Goal: Answer question/provide support: Answer question/provide support

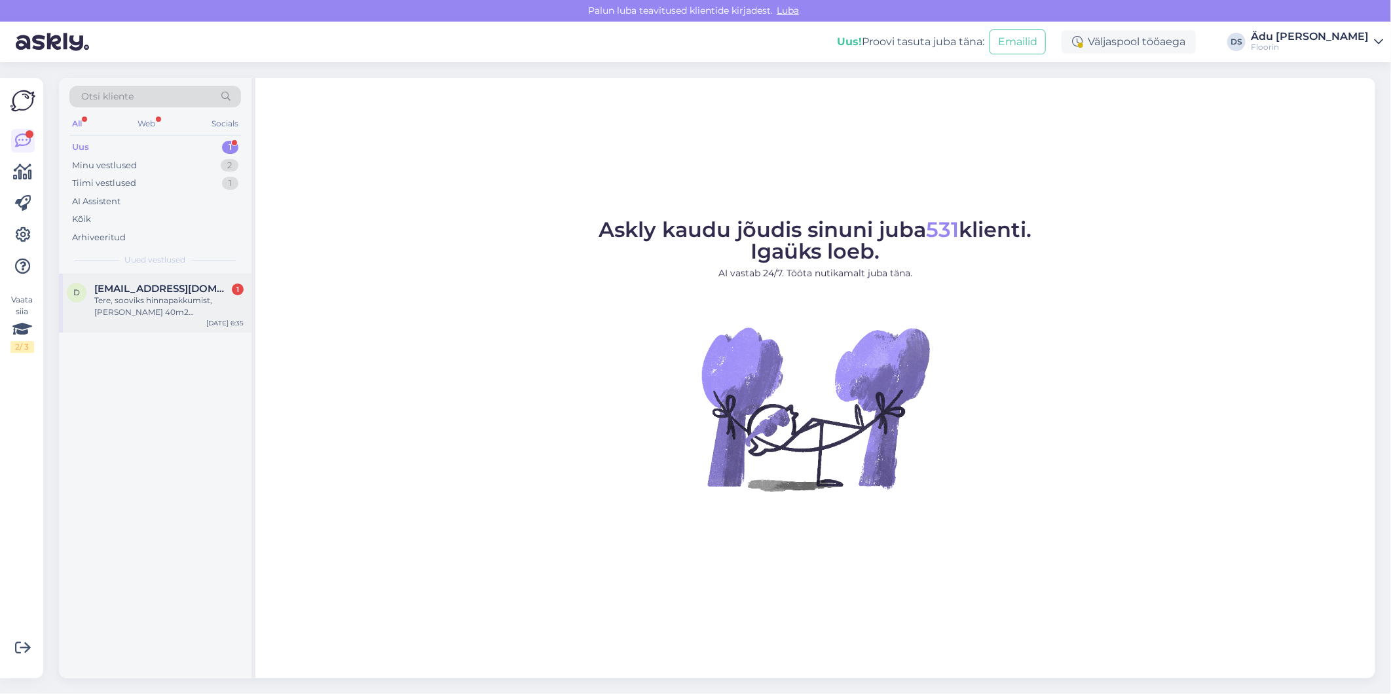
click at [171, 285] on span "[EMAIL_ADDRESS][DOMAIN_NAME]" at bounding box center [162, 289] width 136 height 12
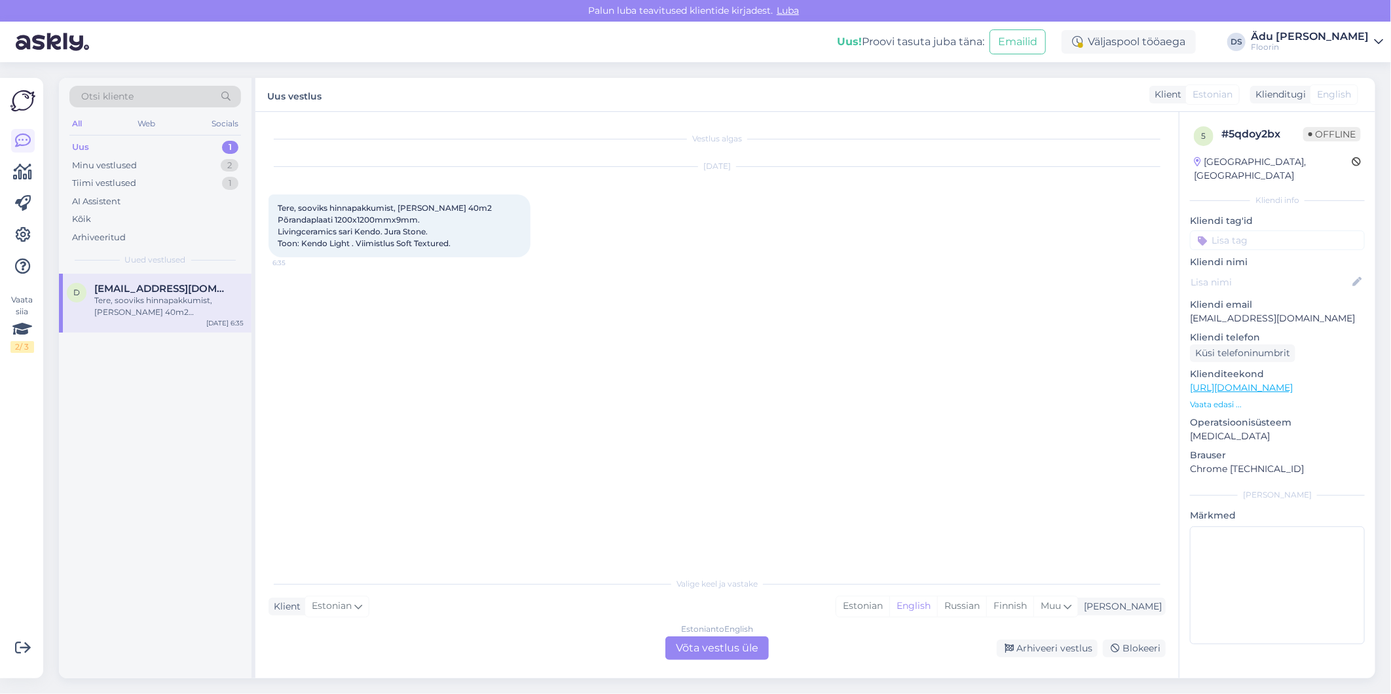
click at [707, 647] on div "Estonian to English Võta vestlus üle" at bounding box center [716, 649] width 103 height 24
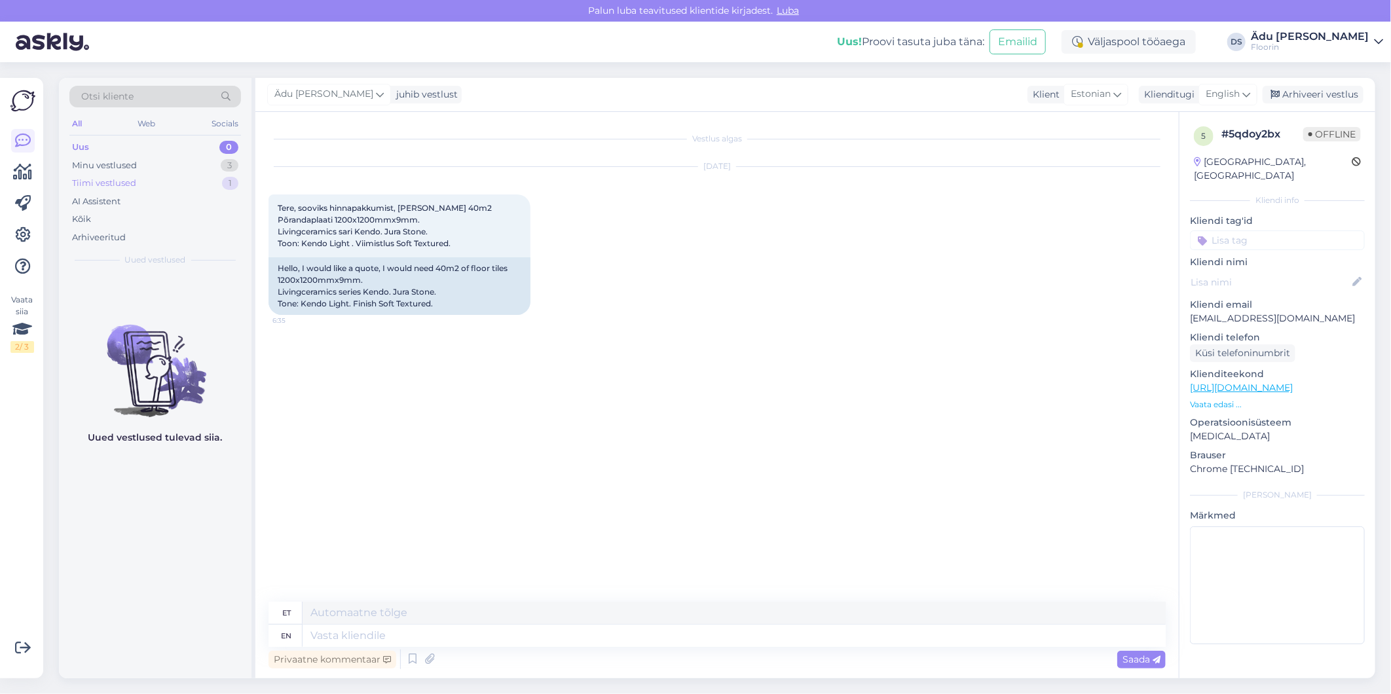
click at [155, 187] on div "Tiimi vestlused 1" at bounding box center [155, 183] width 172 height 18
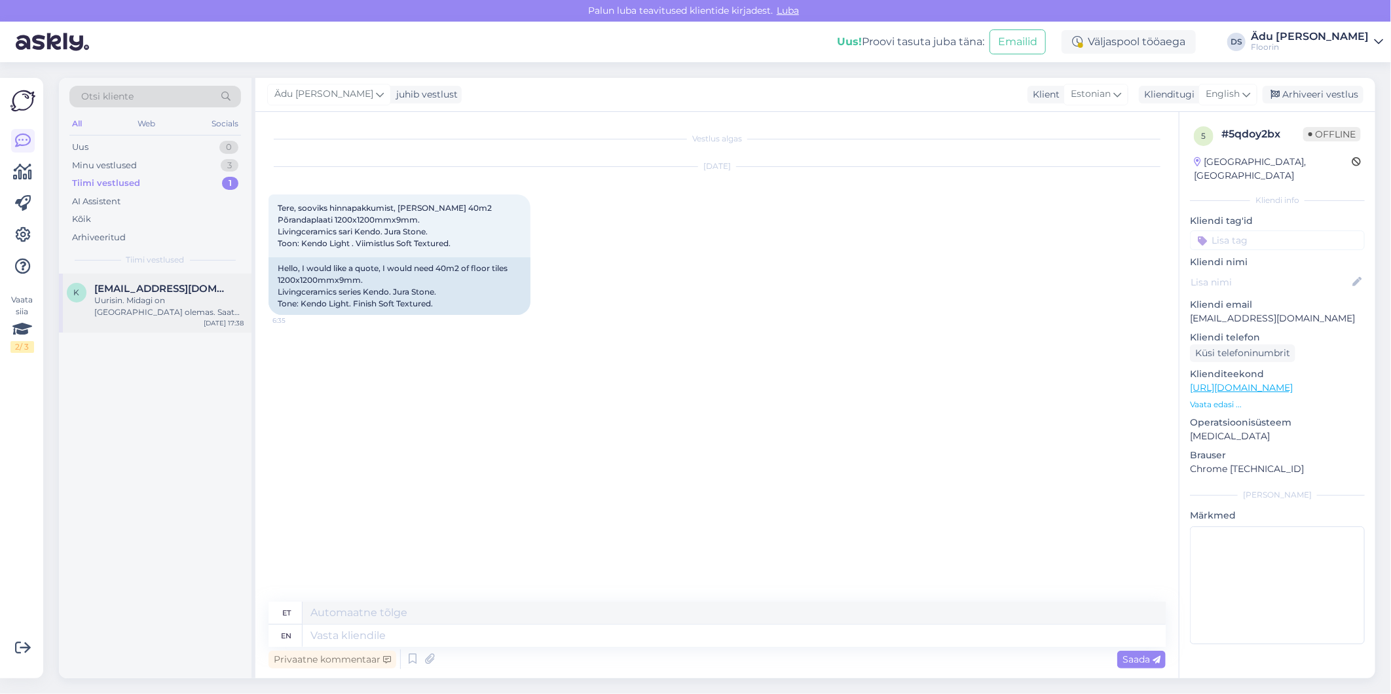
click at [161, 308] on div "Uurisin. Midagi on [GEOGRAPHIC_DATA] olemas. Saate järgmisel nädalal läbi minna…" at bounding box center [168, 307] width 149 height 24
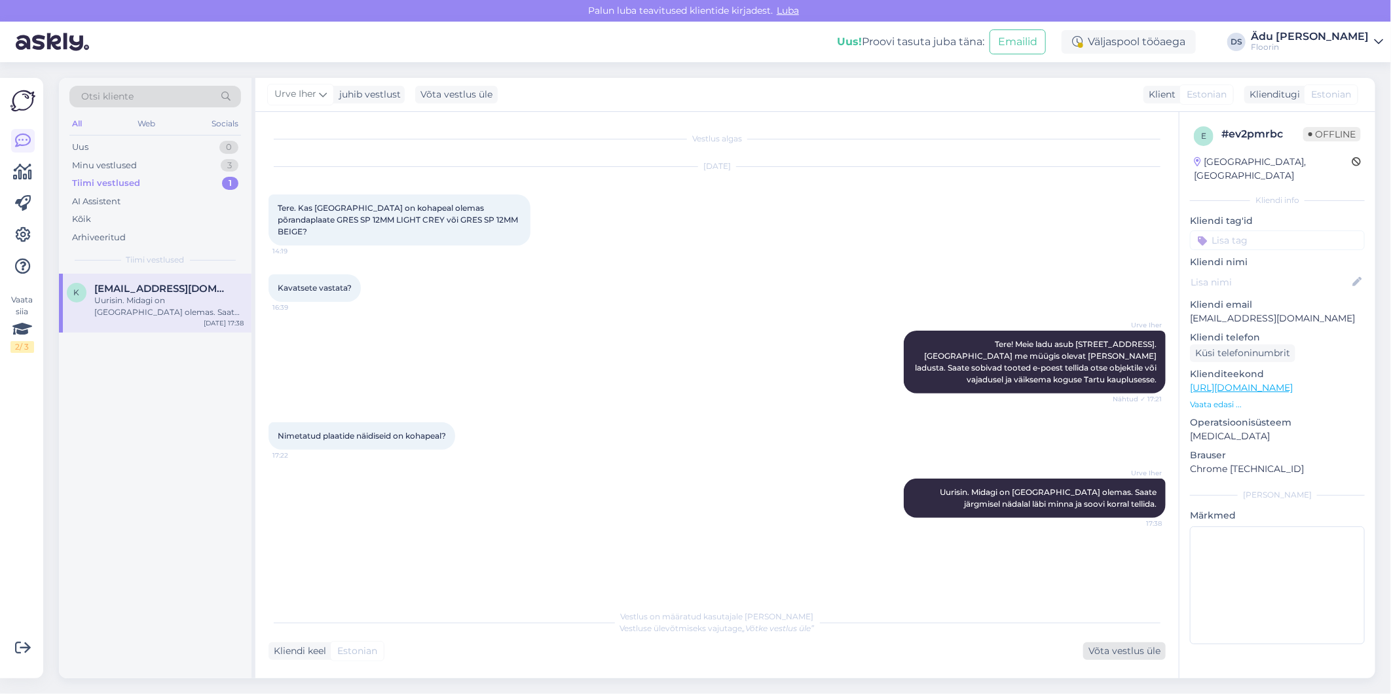
click at [1104, 651] on div "Võta vestlus üle" at bounding box center [1124, 651] width 83 height 18
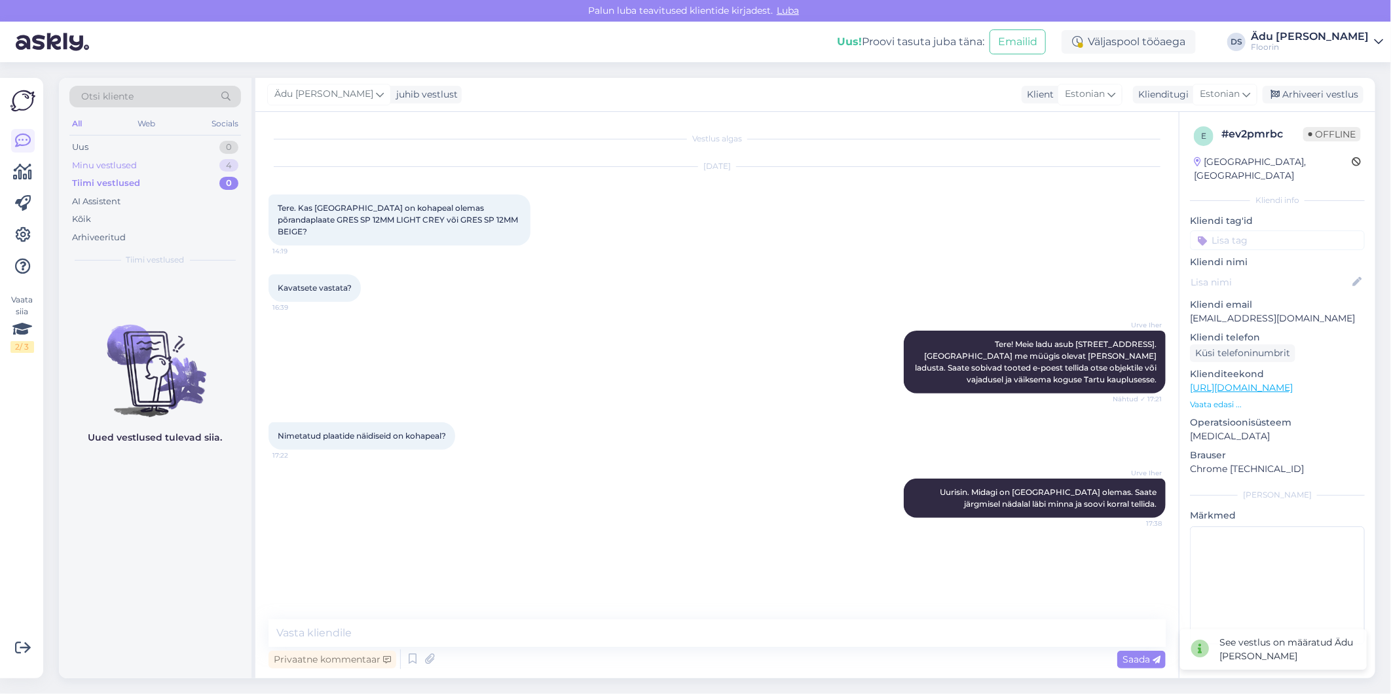
click at [181, 158] on div "Minu vestlused 4" at bounding box center [155, 166] width 172 height 18
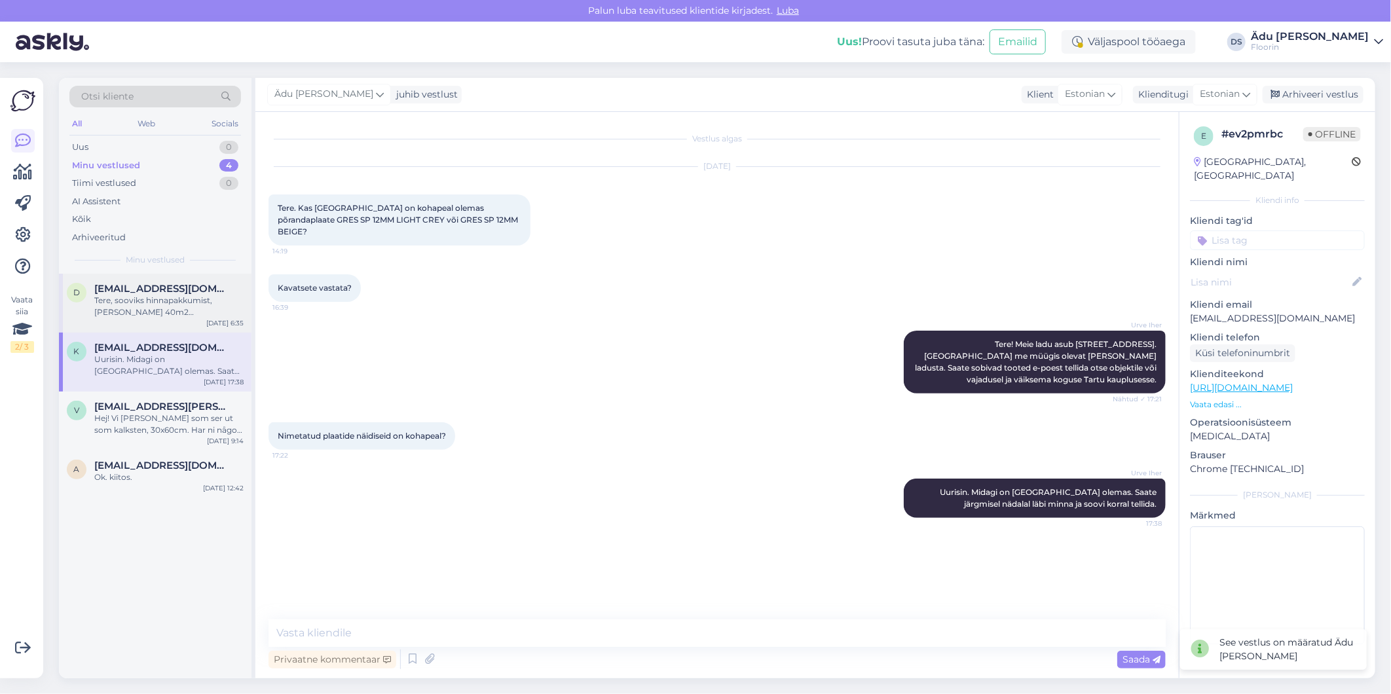
click at [185, 320] on div "d [EMAIL_ADDRESS][DOMAIN_NAME] [PERSON_NAME], sooviks hinnapakkumist, [PERSON_N…" at bounding box center [155, 303] width 193 height 59
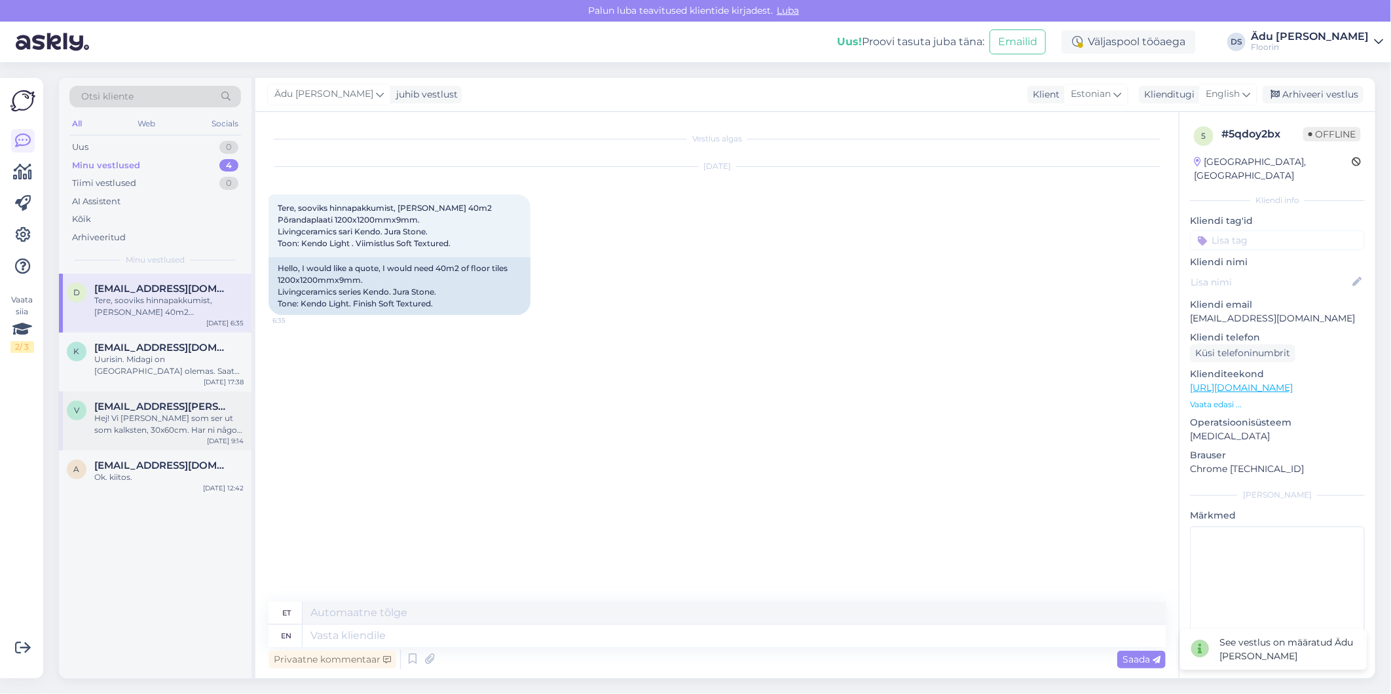
click at [195, 415] on div "Hej! Vi [PERSON_NAME] som ser ut som kalksten, 30x60cm. Har ni något som kan pa…" at bounding box center [168, 425] width 149 height 24
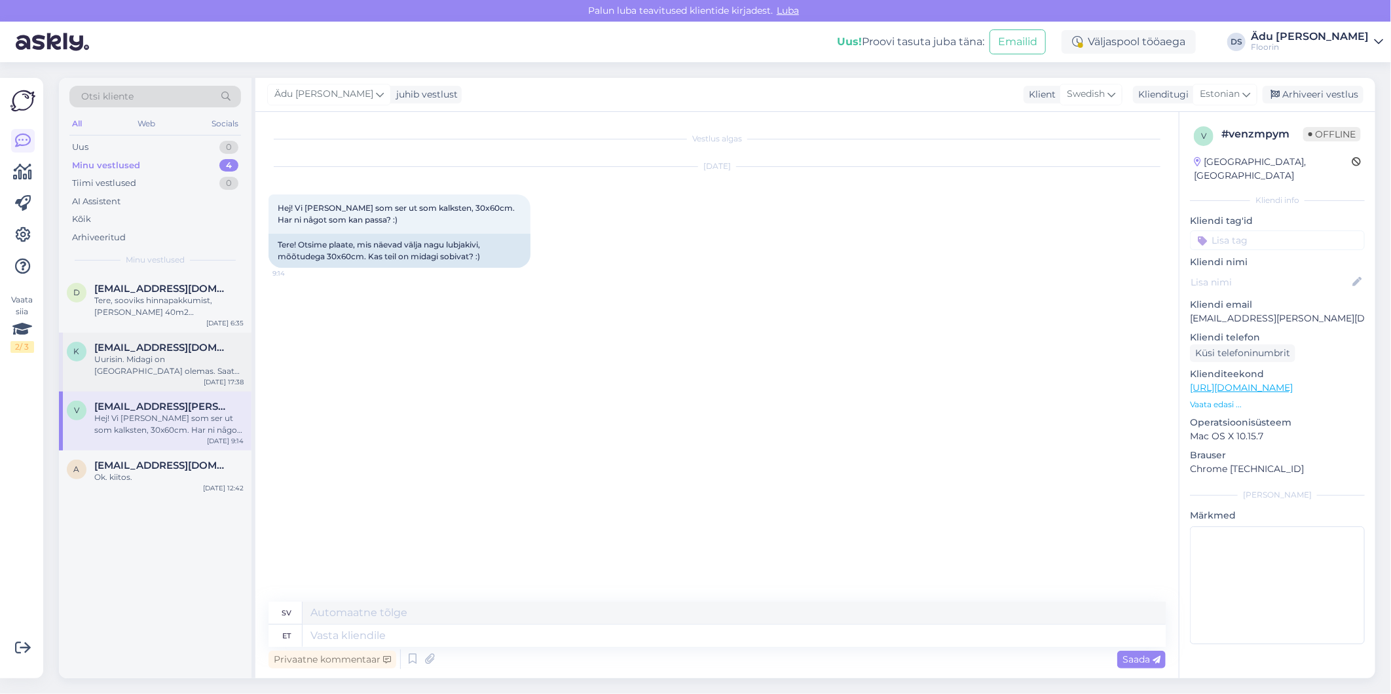
click at [180, 372] on div "Uurisin. Midagi on [GEOGRAPHIC_DATA] olemas. Saate järgmisel nädalal läbi minna…" at bounding box center [168, 366] width 149 height 24
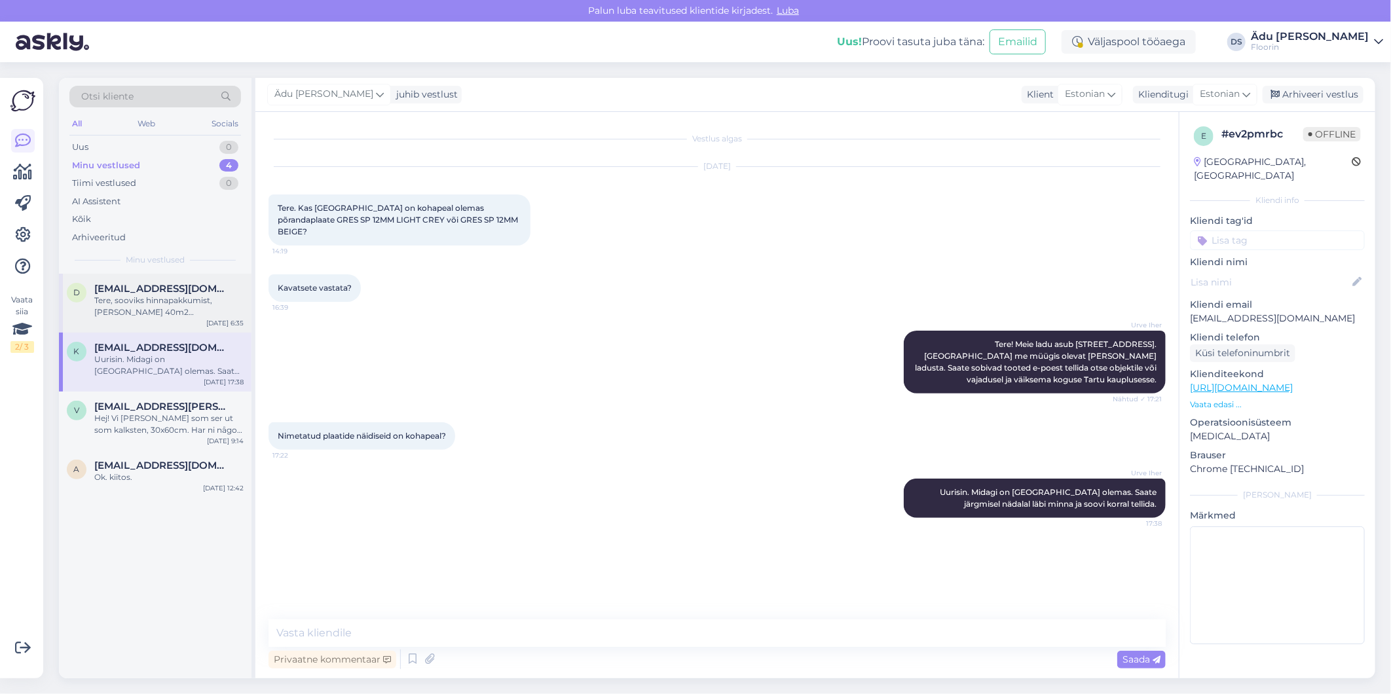
click at [182, 304] on div "Tere, sooviks hinnapakkumist, [PERSON_NAME] 40m2 Põrandaplaati 1200x1200mmx9mm.…" at bounding box center [168, 307] width 149 height 24
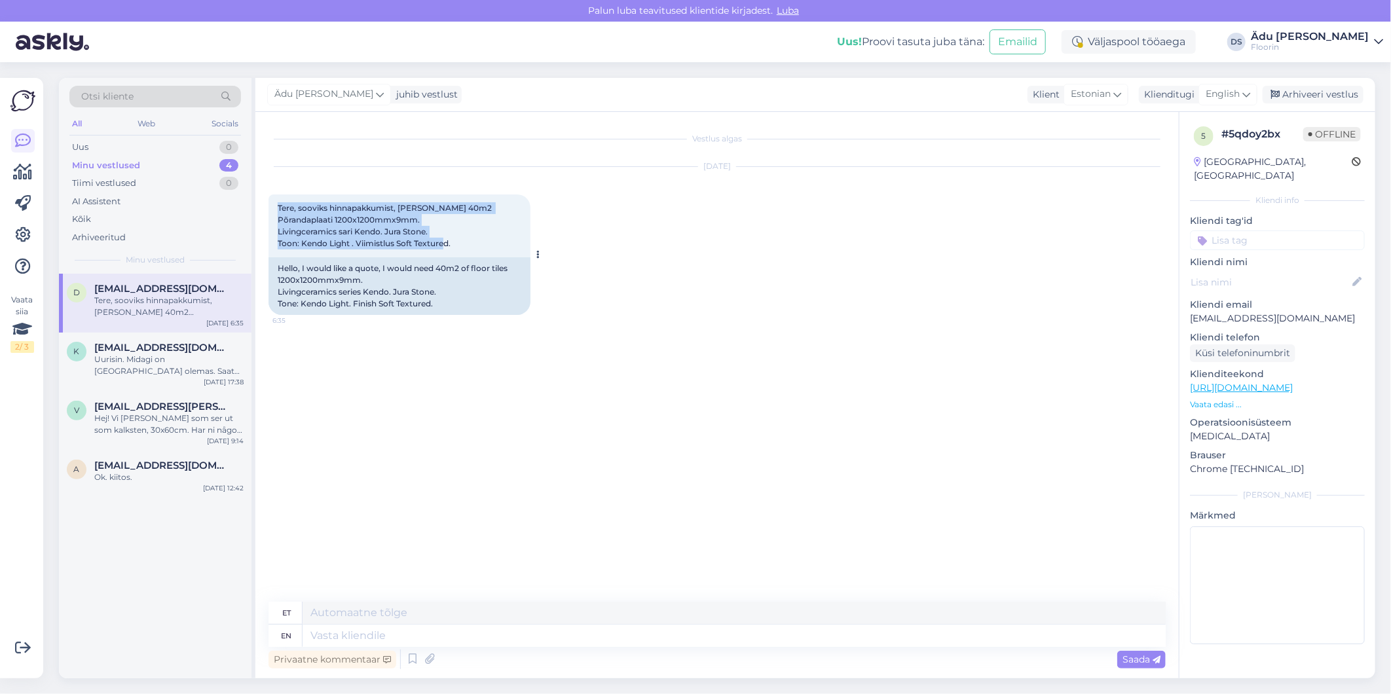
drag, startPoint x: 468, startPoint y: 249, endPoint x: 278, endPoint y: 208, distance: 194.2
click at [278, 208] on div "Tere, sooviks hinnapakkumist, [PERSON_NAME] 40m2 Põrandaplaati 1200x1200mmx9mm.…" at bounding box center [400, 226] width 262 height 63
copy span "Tere, sooviks hinnapakkumist, [PERSON_NAME] 40m2 Põrandaplaati 1200x1200mmx9mm.…"
drag, startPoint x: 1305, startPoint y: 303, endPoint x: 1175, endPoint y: 306, distance: 130.4
click at [1175, 306] on div "Vestlus algas [DATE] Tere, sooviks hinnapakkumist, [PERSON_NAME] 40m2 Põrandapl…" at bounding box center [815, 395] width 1120 height 567
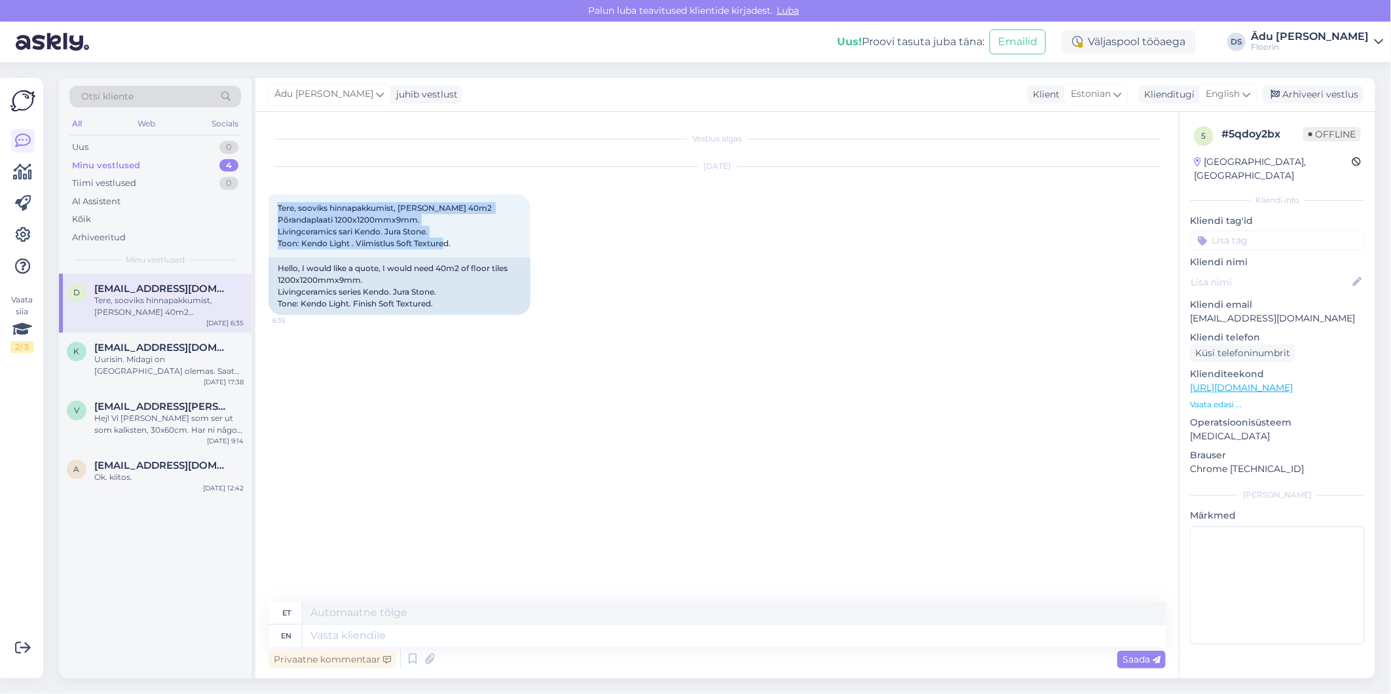
drag, startPoint x: 1175, startPoint y: 306, endPoint x: 1288, endPoint y: 313, distance: 113.5
click at [1287, 313] on div "5 # 5qdoy2bx Offline [GEOGRAPHIC_DATA], [GEOGRAPHIC_DATA] Kliendi info Kliendi …" at bounding box center [1278, 388] width 196 height 552
drag, startPoint x: 1307, startPoint y: 303, endPoint x: 1187, endPoint y: 304, distance: 120.5
click at [1187, 304] on div "5 # 5qdoy2bx Offline [GEOGRAPHIC_DATA], [GEOGRAPHIC_DATA] Kliendi info Kliendi …" at bounding box center [1278, 388] width 196 height 552
copy p "[EMAIL_ADDRESS][DOMAIN_NAME]"
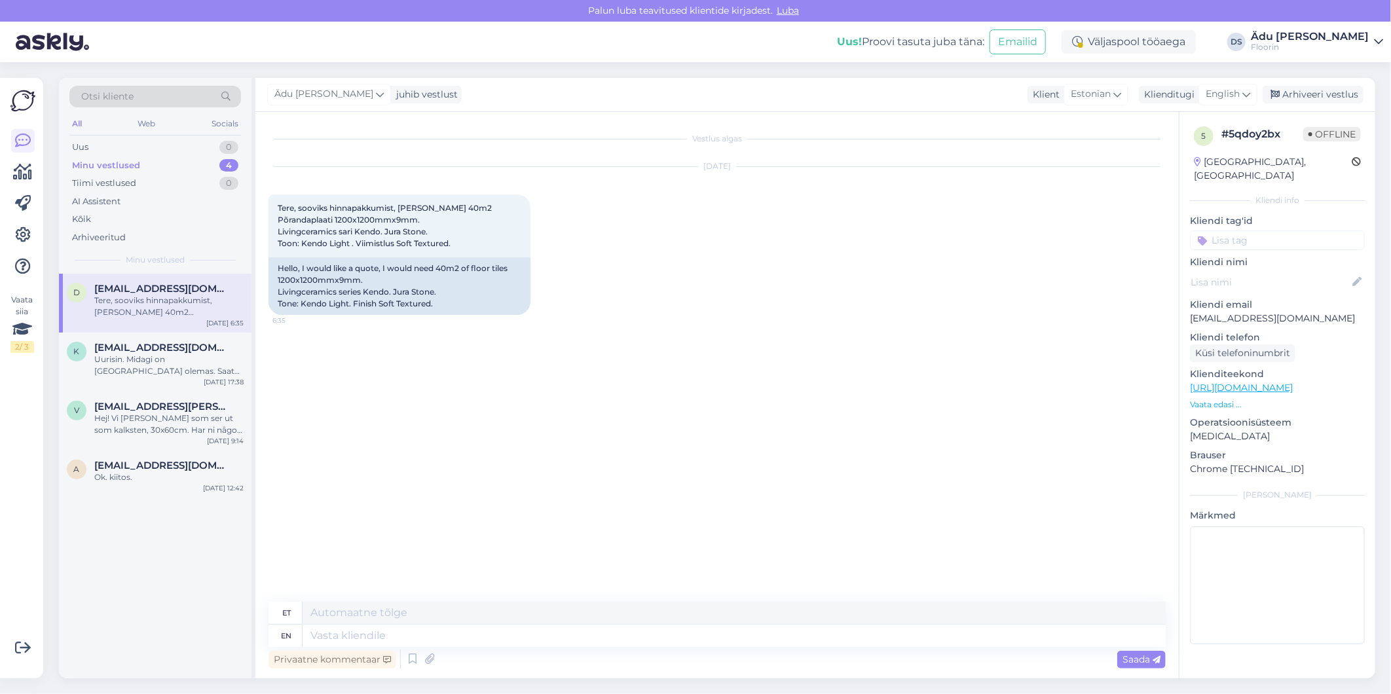
click at [972, 363] on div "Vestlus algas [DATE] Tere, sooviks hinnapakkumist, [PERSON_NAME] 40m2 Põrandapl…" at bounding box center [723, 357] width 909 height 465
click at [1232, 533] on textarea at bounding box center [1277, 586] width 175 height 118
type textarea "saadetud"
click at [1314, 509] on div "Märkmed saadetud" at bounding box center [1277, 579] width 175 height 140
click at [1301, 93] on div "Arhiveeri vestlus" at bounding box center [1313, 95] width 101 height 18
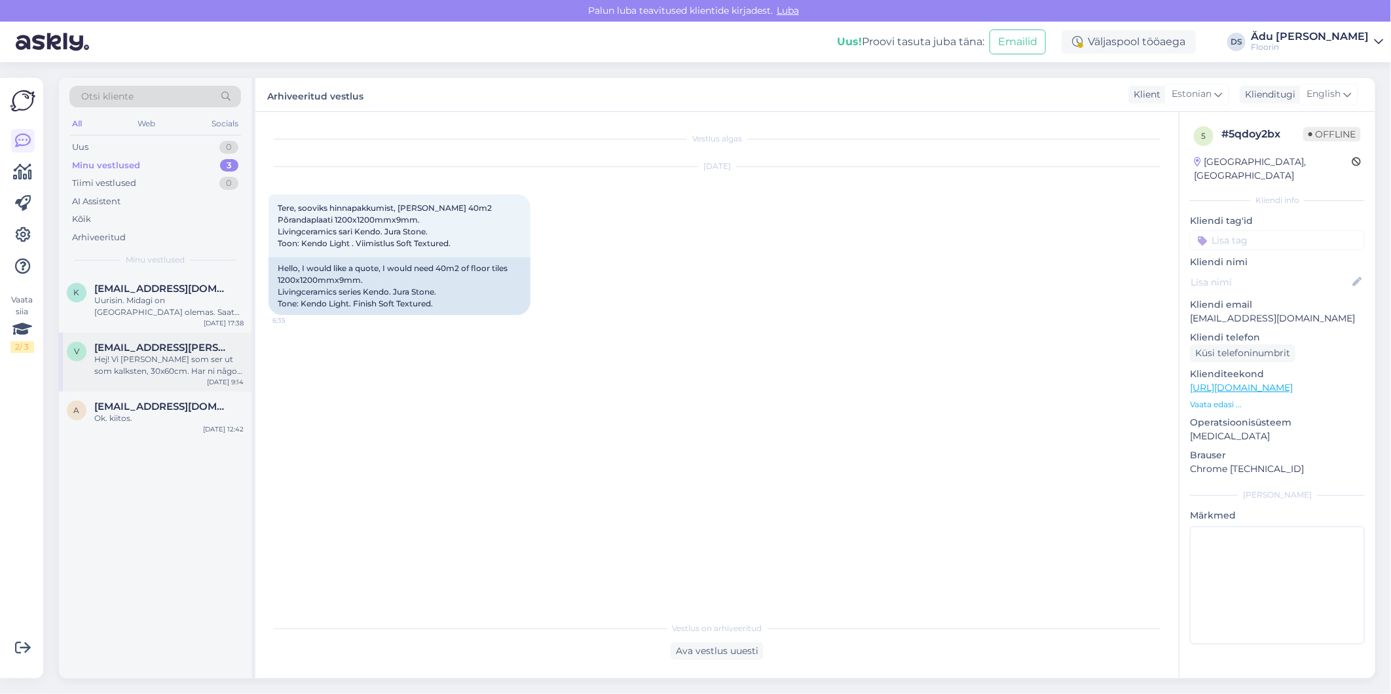
click at [170, 360] on div "Hej! Vi [PERSON_NAME] som ser ut som kalksten, 30x60cm. Har ni något som kan pa…" at bounding box center [168, 366] width 149 height 24
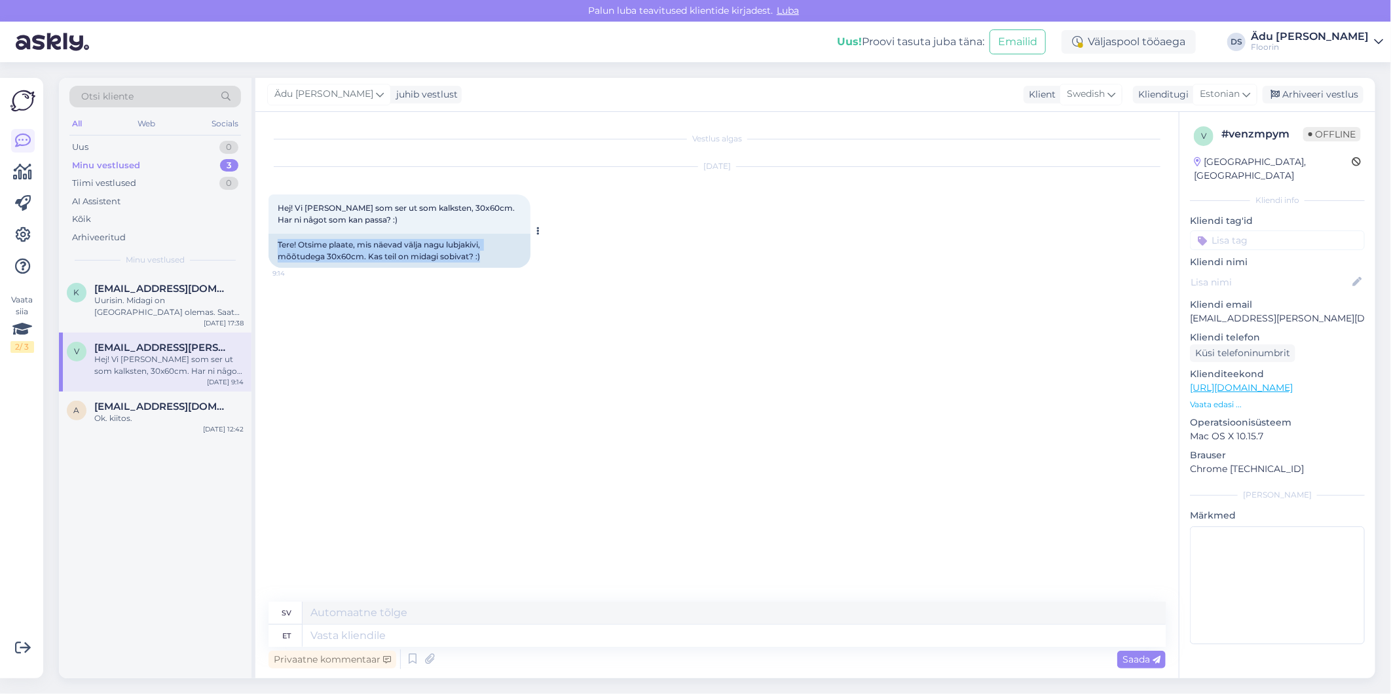
drag, startPoint x: 485, startPoint y: 257, endPoint x: 278, endPoint y: 243, distance: 207.5
click at [278, 243] on div "Tere! Otsime plaate, mis näevad välja nagu lubjakivi, mõõtudega 30x60cm. Kas te…" at bounding box center [400, 251] width 262 height 34
drag, startPoint x: 278, startPoint y: 243, endPoint x: 299, endPoint y: 247, distance: 22.0
copy div "Tere! Otsime plaate, mis näevad välja nagu lubjakivi, mõõtudega 30x60cm. Kas te…"
click at [367, 627] on textarea at bounding box center [734, 636] width 863 height 22
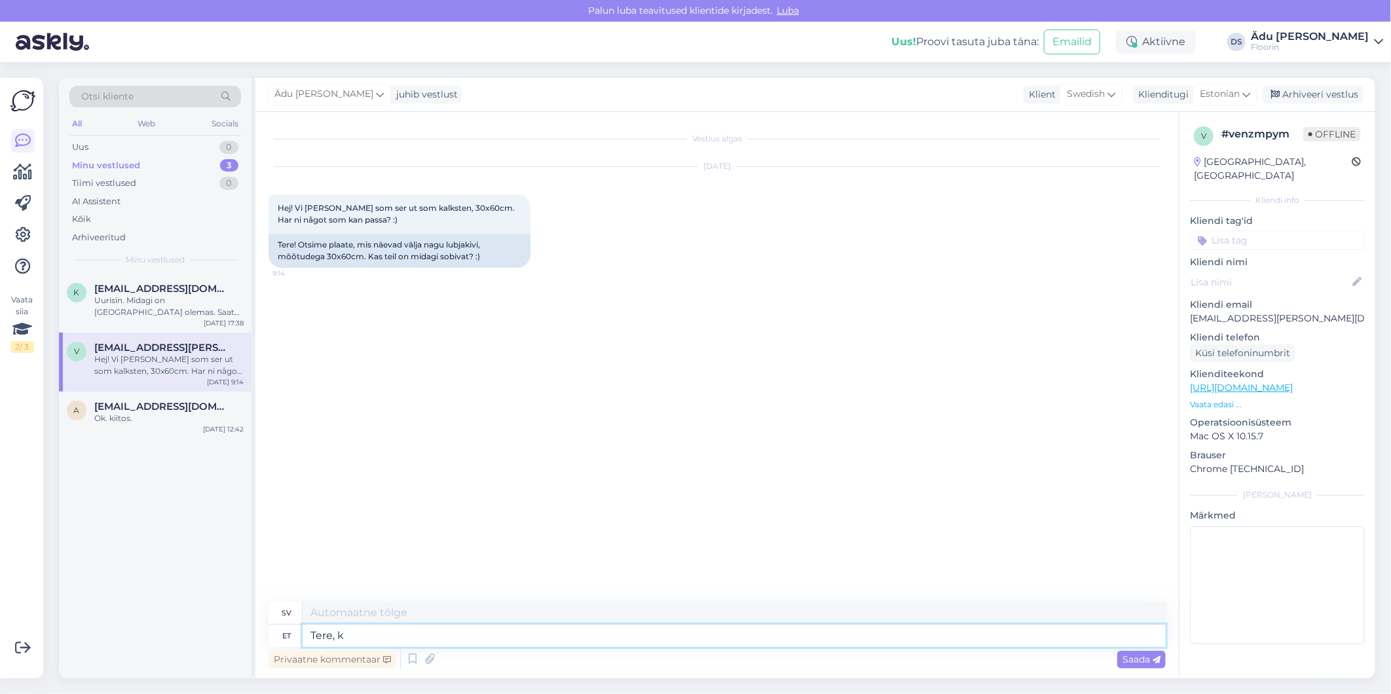
type textarea "Tere, ka"
type textarea "Hej,"
type textarea "Tere, kas"
type textarea "Hallå, är"
type textarea "Tere, kas midagi se"
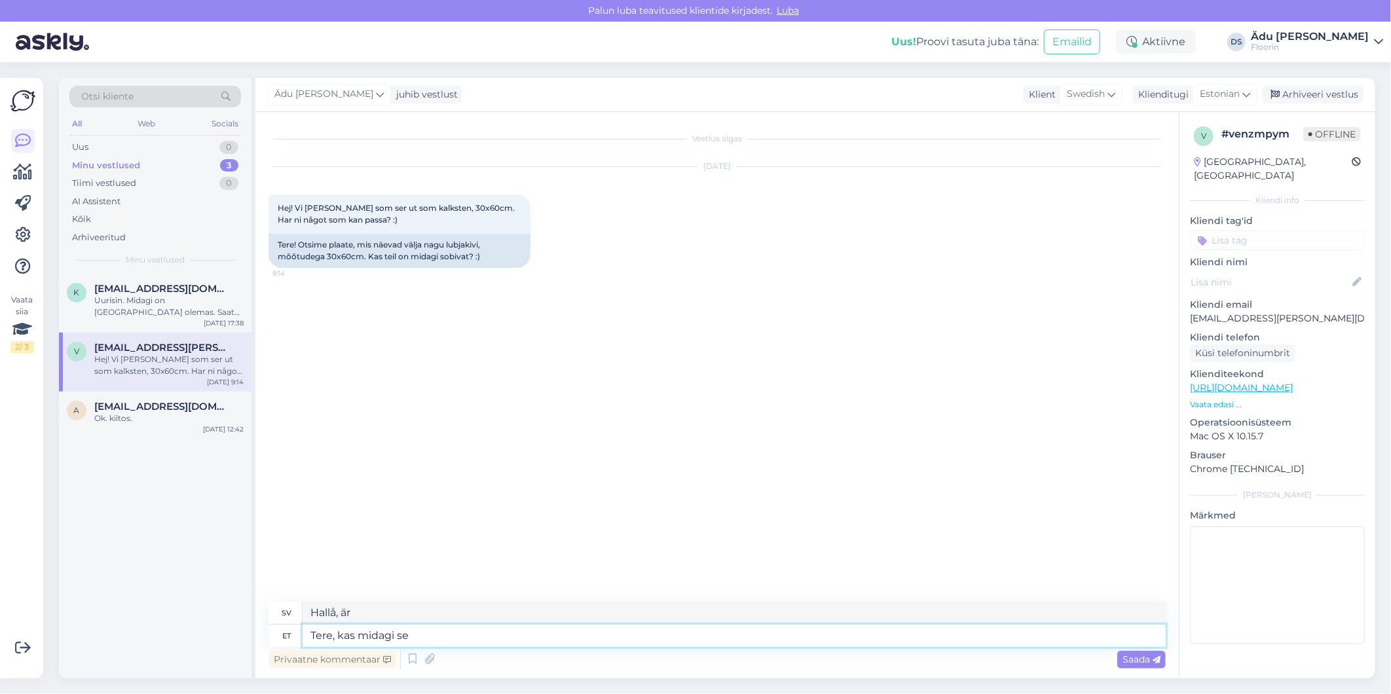
type textarea "Hallå, är det något fel?"
type textarea "Tere, kas midagi sellist:"
type textarea "Hallå, är det något i stil med detta:"
paste textarea "[URL][DOMAIN_NAME][PERSON_NAME]"
type textarea "Tere, kas midagi sellist: [URL][DOMAIN_NAME][PERSON_NAME];"
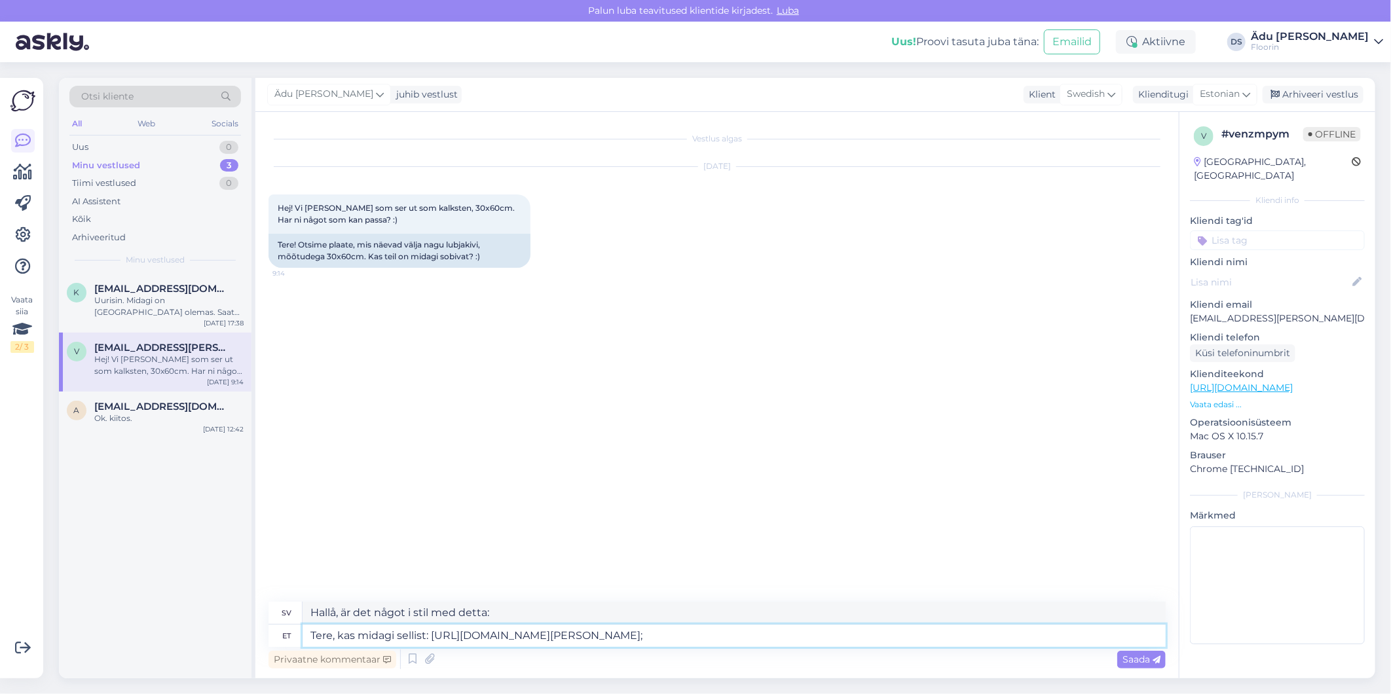
type textarea "Hej, finns det något liknande detta: [URL][DOMAIN_NAME][PERSON_NAME];"
click at [874, 631] on textarea "Tere, kas midagi sellist: [URL][DOMAIN_NAME][PERSON_NAME];" at bounding box center [734, 636] width 863 height 22
paste textarea "[URL][DOMAIN_NAME][PERSON_NAME]"
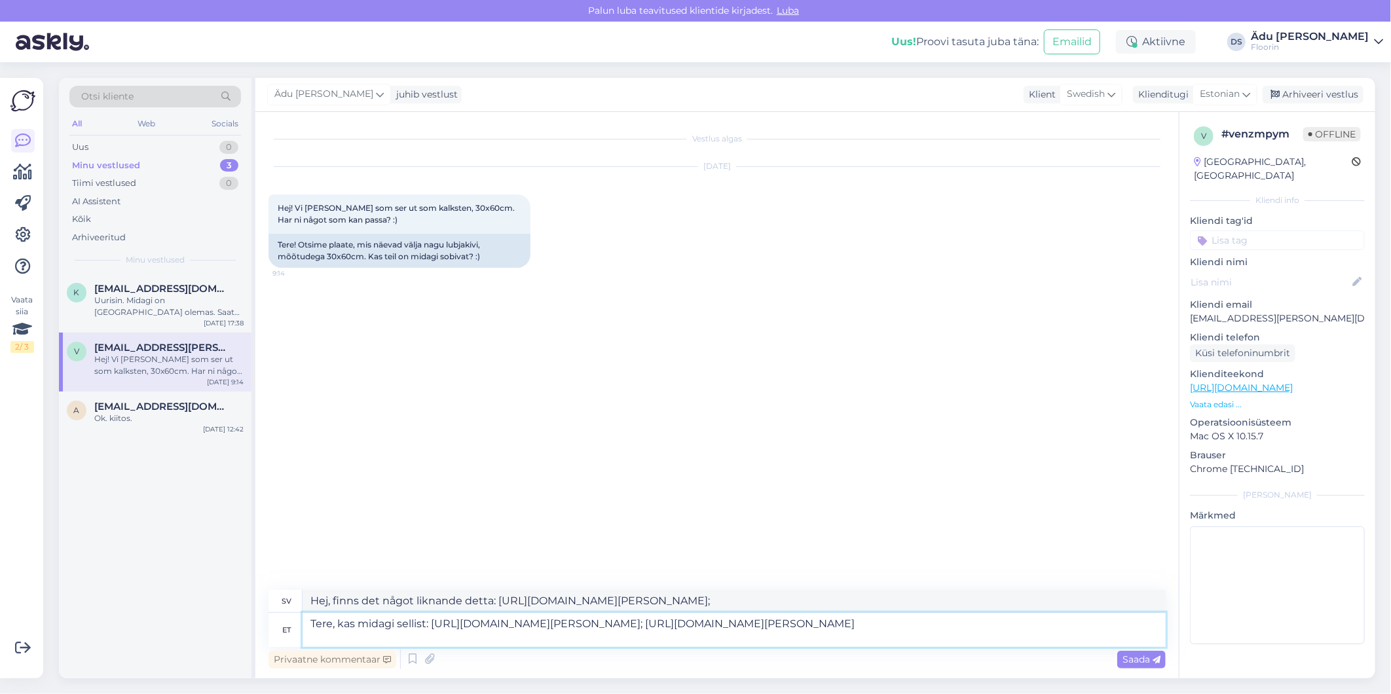
type textarea "Tere, kas midagi sellist: [URL][DOMAIN_NAME][PERSON_NAME]; [URL][DOMAIN_NAME][P…"
type textarea "Hej, finns det något liknande detta: [URL][DOMAIN_NAME][PERSON_NAME]; [URL][DOM…"
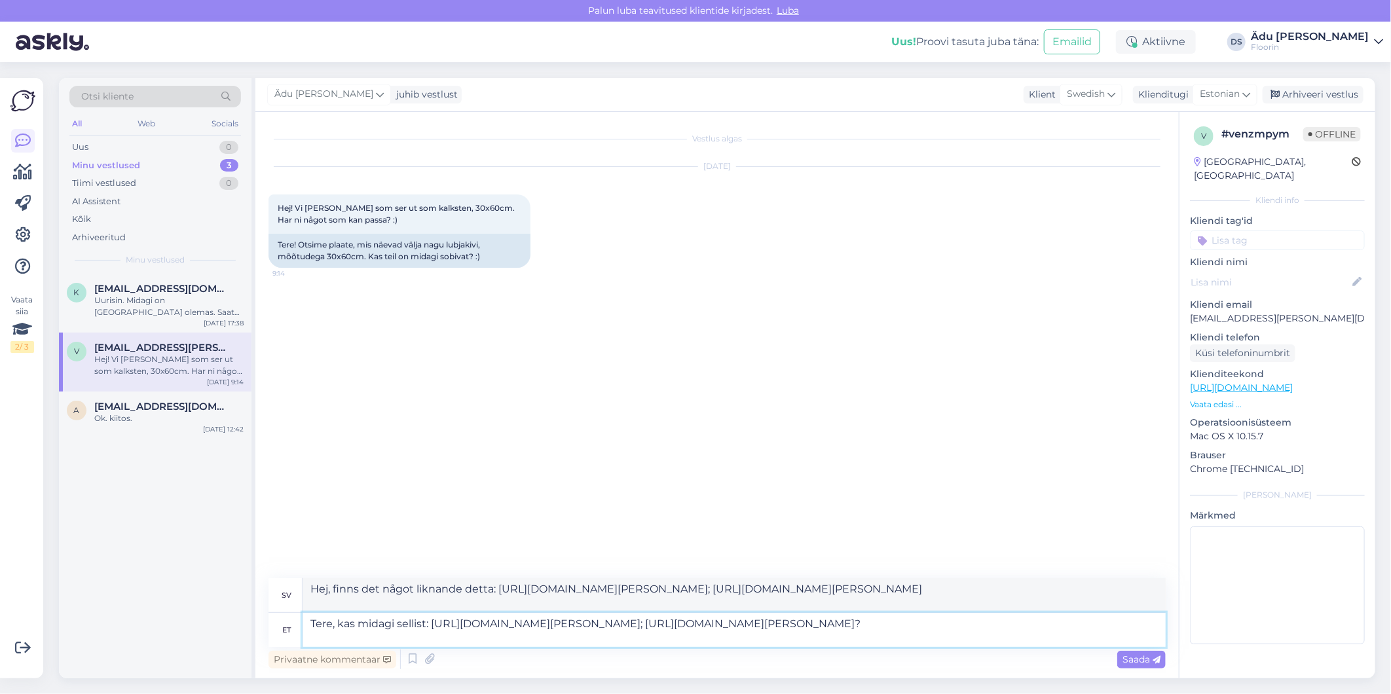
type textarea "Tere, kas midagi sellist: [URL][DOMAIN_NAME][PERSON_NAME]; [URL][DOMAIN_NAME][P…"
type textarea "Hej, finns det något liknande detta: [URL][DOMAIN_NAME][PERSON_NAME]; [URL][DOM…"
type textarea "Tere, kas midagi sellist: [URL][DOMAIN_NAME][PERSON_NAME]; [URL][DOMAIN_NAME][P…"
type textarea "Hej, finns det något liknande detta: [URL][DOMAIN_NAME][PERSON_NAME]; [URL][DOM…"
type textarea "Tere, kas midagi sellist: [URL][DOMAIN_NAME][PERSON_NAME]; [URL][DOMAIN_NAME][P…"
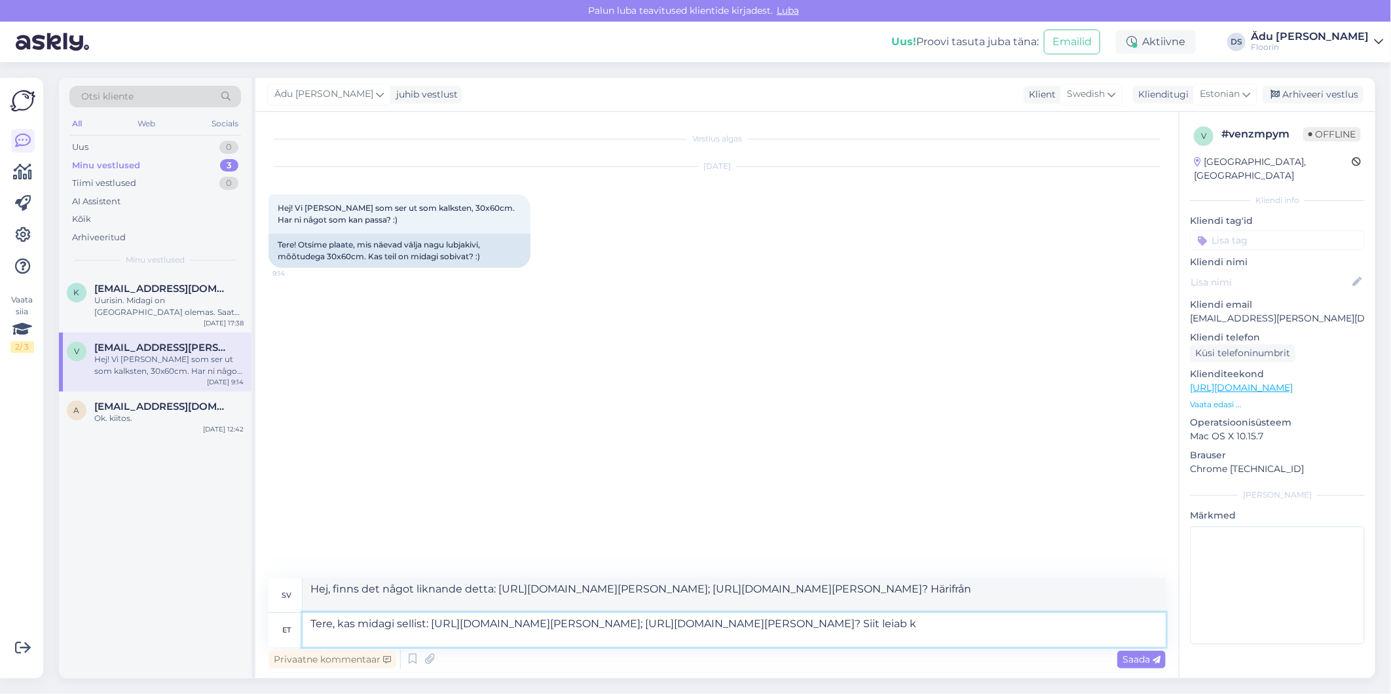
type textarea "Hej, finns det något liknande: [URL][DOMAIN_NAME][PERSON_NAME]; [URL][DOMAIN_NA…"
type textarea "Tere, kas midagi sellist: [URL][DOMAIN_NAME][PERSON_NAME]; [URL][DOMAIN_NAME][P…"
type textarea "Hej, finns det något liknande detta: [URL][DOMAIN_NAME][PERSON_NAME]; [URL][DOM…"
type textarea "Tere, kas midagi sellist: [URL][DOMAIN_NAME][PERSON_NAME]; [URL][DOMAIN_NAME][P…"
type textarea "Hej, finns det något liknande detta: [URL][DOMAIN_NAME][PERSON_NAME]; [URL][DOM…"
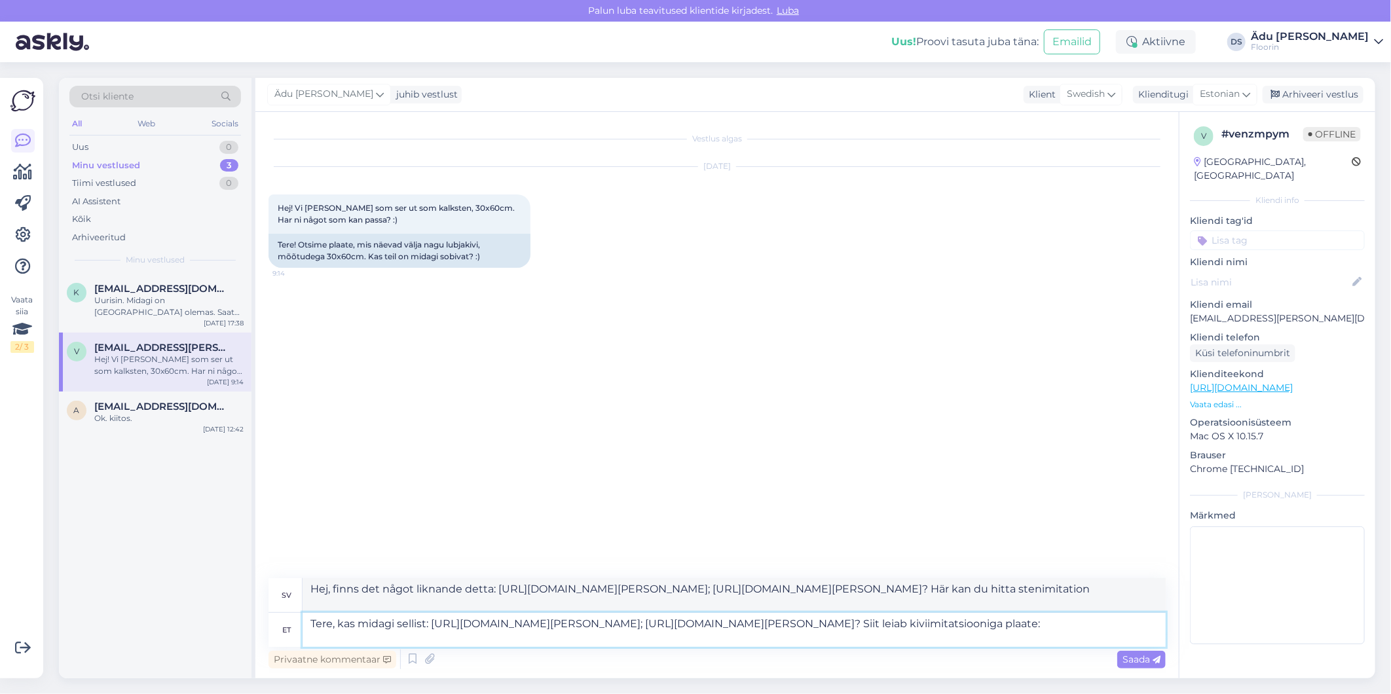
type textarea "Tere, kas midagi sellist: [URL][DOMAIN_NAME][PERSON_NAME]; [URL][DOMAIN_NAME][P…"
type textarea "Hej, finns det något liknande detta: [URL][DOMAIN_NAME][PERSON_NAME]; [URL][DOM…"
paste textarea "[URL][DOMAIN_NAME][PERSON_NAME]"
type textarea "Tere, kas midagi sellist: [URL][DOMAIN_NAME][PERSON_NAME]; [URL][DOMAIN_NAME][P…"
type textarea "Hej, finns det något liknande detta: [URL][DOMAIN_NAME][PERSON_NAME]; [URL][DOM…"
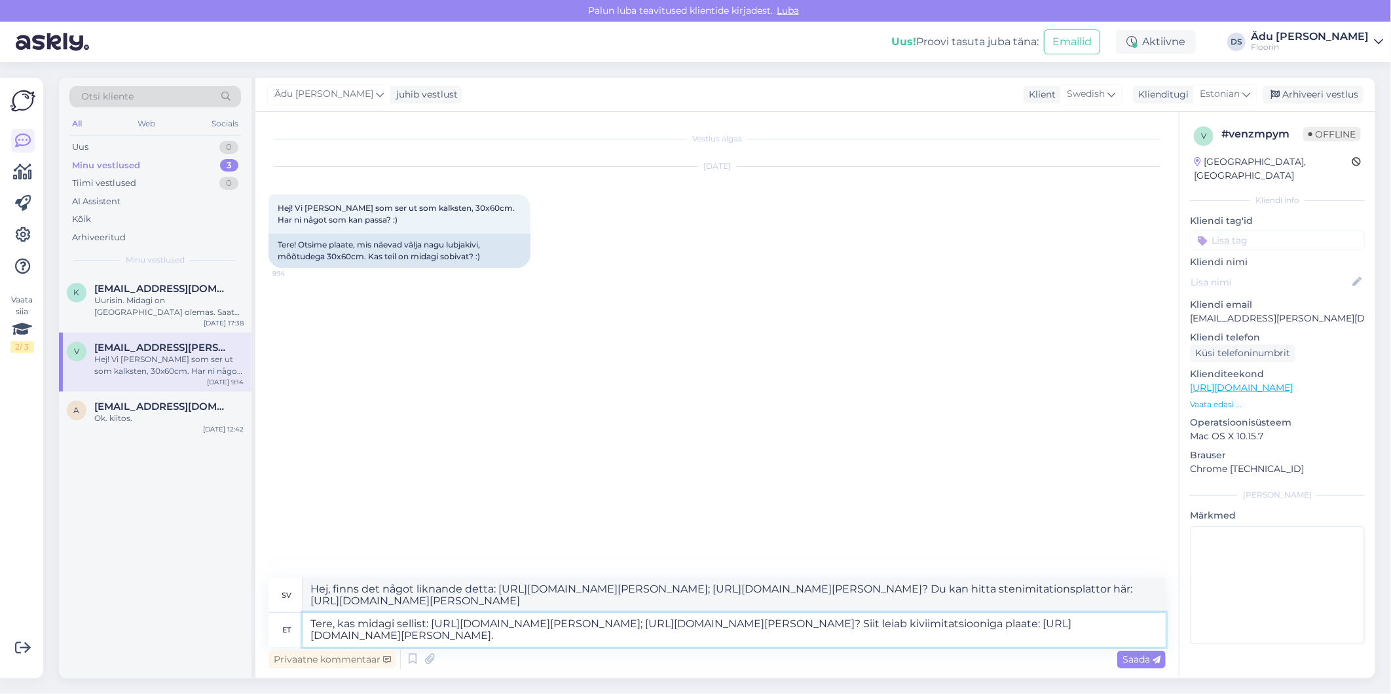
type textarea "Tere, kas midagi sellist: [URL][DOMAIN_NAME][PERSON_NAME]; [URL][DOMAIN_NAME][P…"
type textarea "Hej, finns det något liknande detta: [URL][DOMAIN_NAME][PERSON_NAME]; [URL][DOM…"
type textarea "Tere, kas midagi sellist: [URL][DOMAIN_NAME][PERSON_NAME]; [URL][DOMAIN_NAME][P…"
click at [1151, 662] on span "Saada" at bounding box center [1142, 660] width 38 height 12
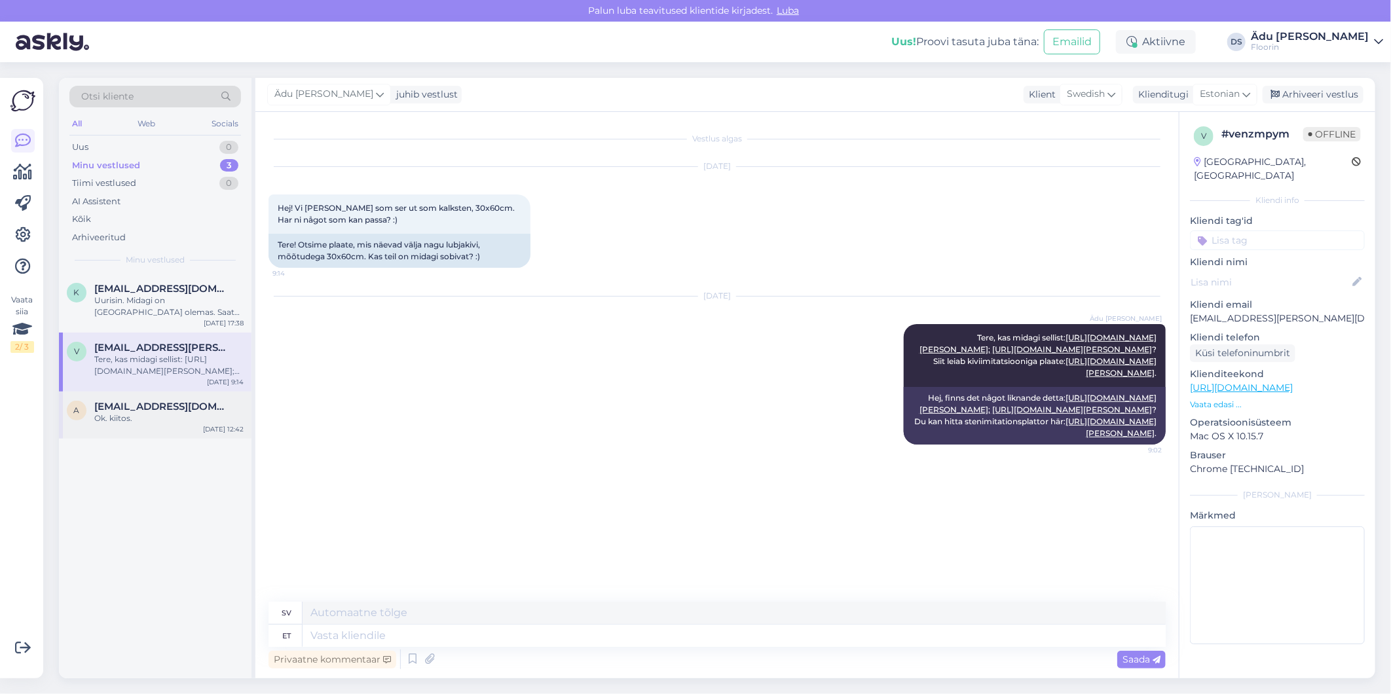
click at [129, 433] on div "a [EMAIL_ADDRESS][DOMAIN_NAME] Ok. kiitos. [DATE] 12:42" at bounding box center [155, 415] width 193 height 47
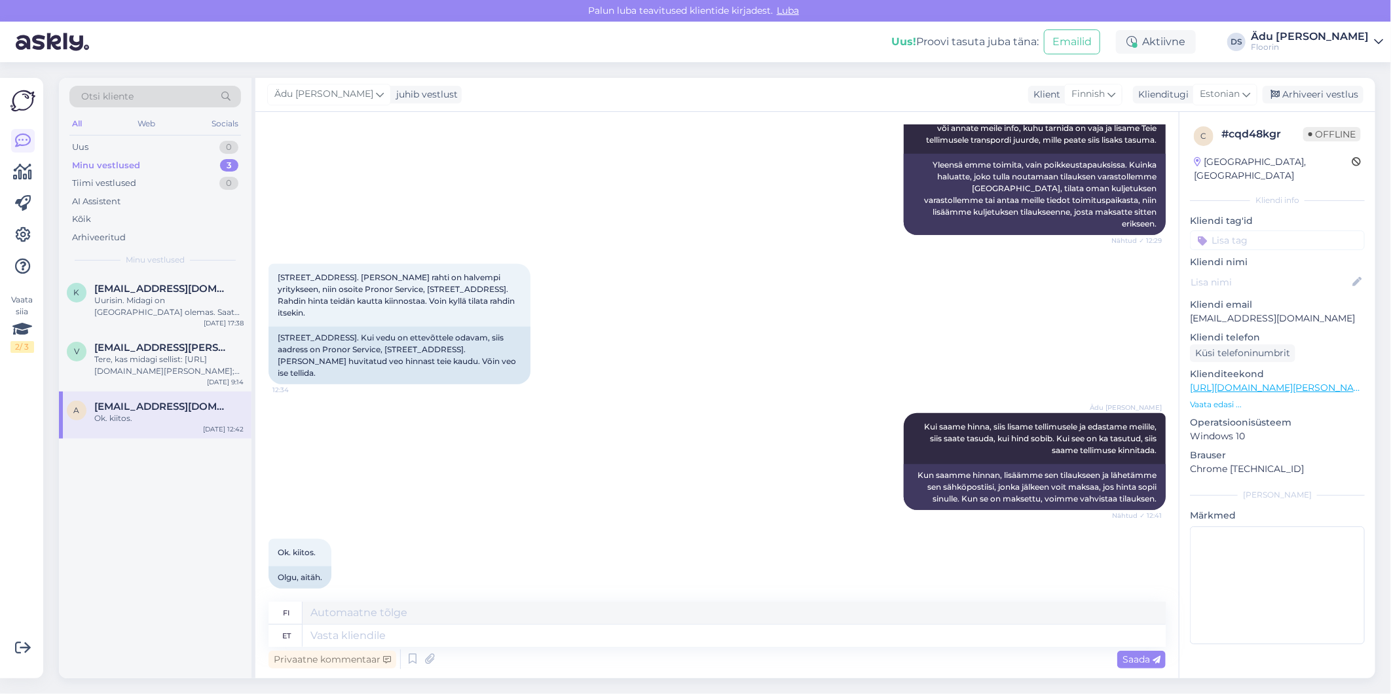
scroll to position [618, 0]
